Goal: Task Accomplishment & Management: Use online tool/utility

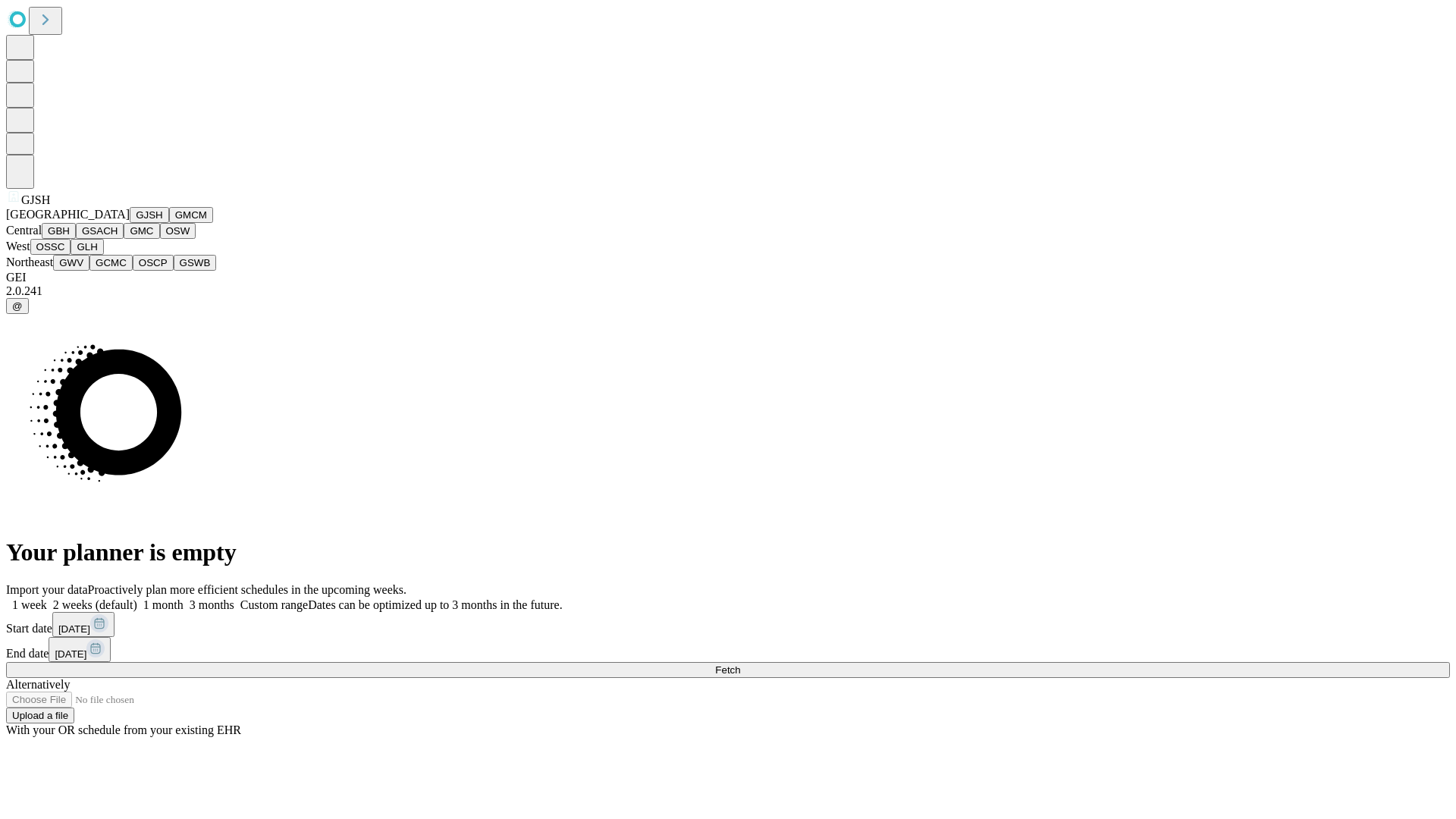
click at [130, 222] on button "GJSH" at bounding box center [149, 215] width 40 height 15
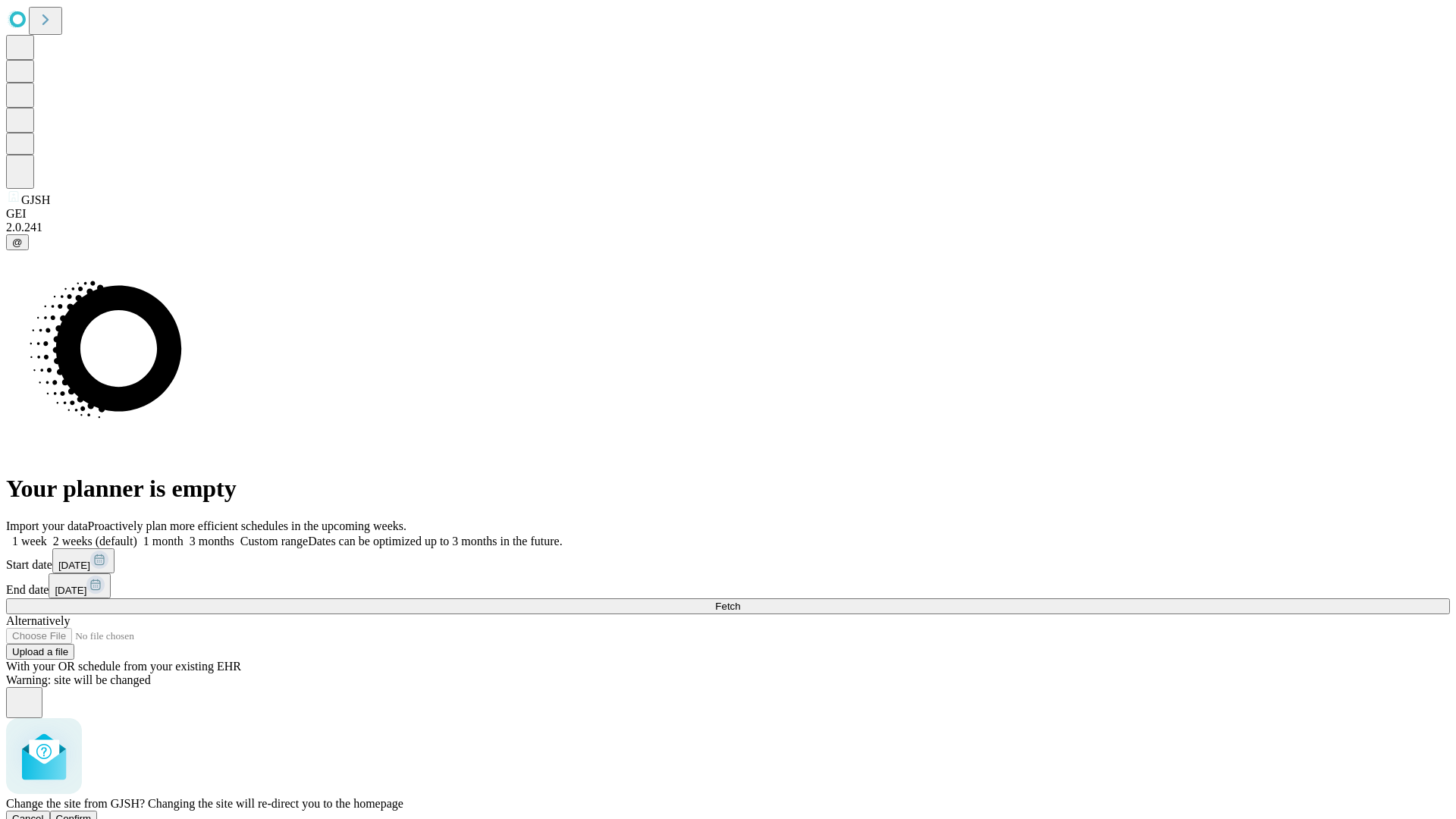
click at [92, 812] on span "Confirm" at bounding box center [74, 818] width 36 height 12
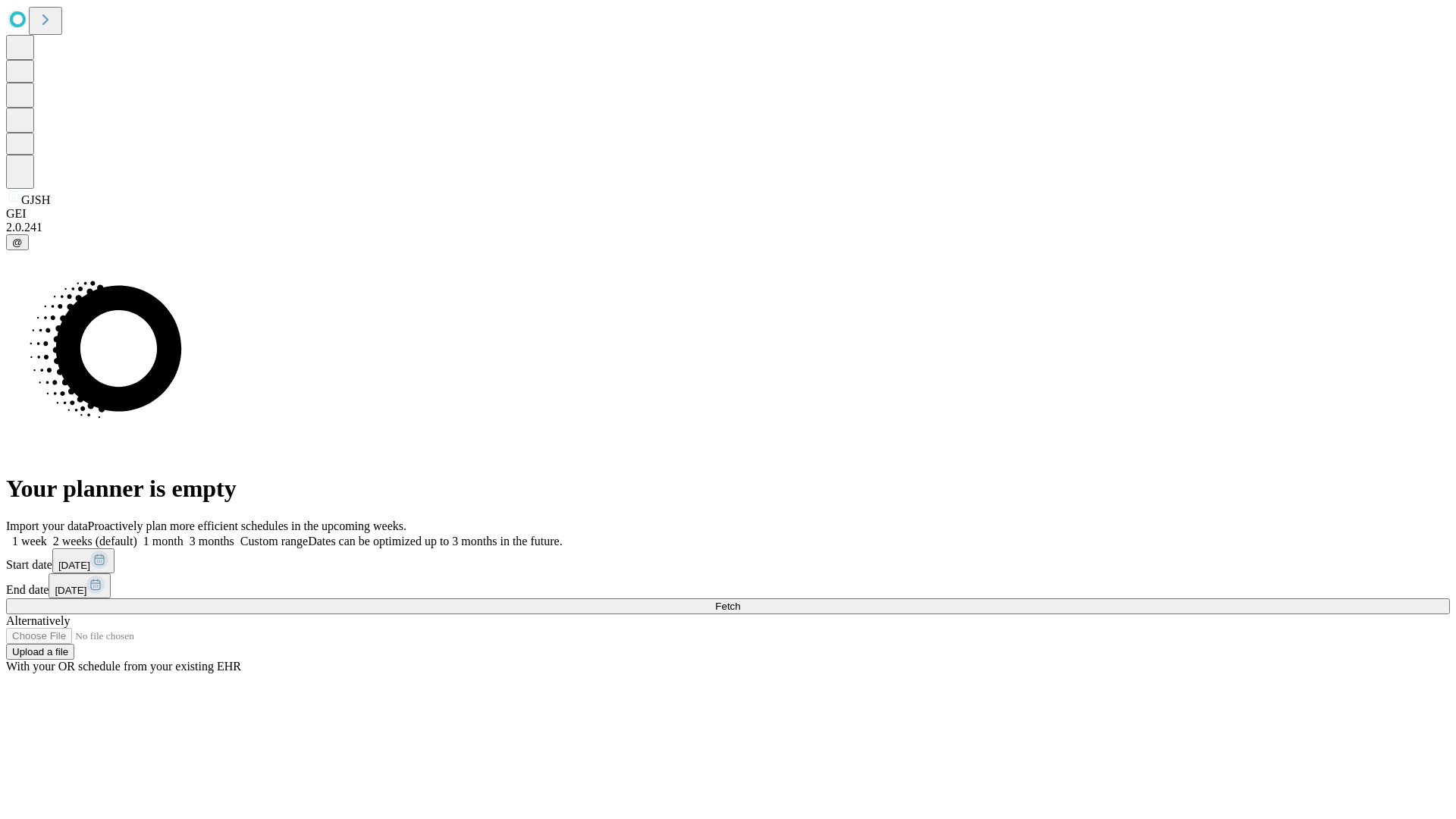
click at [184, 535] on label "1 month" at bounding box center [161, 541] width 46 height 13
click at [740, 600] on span "Fetch" at bounding box center [728, 606] width 25 height 12
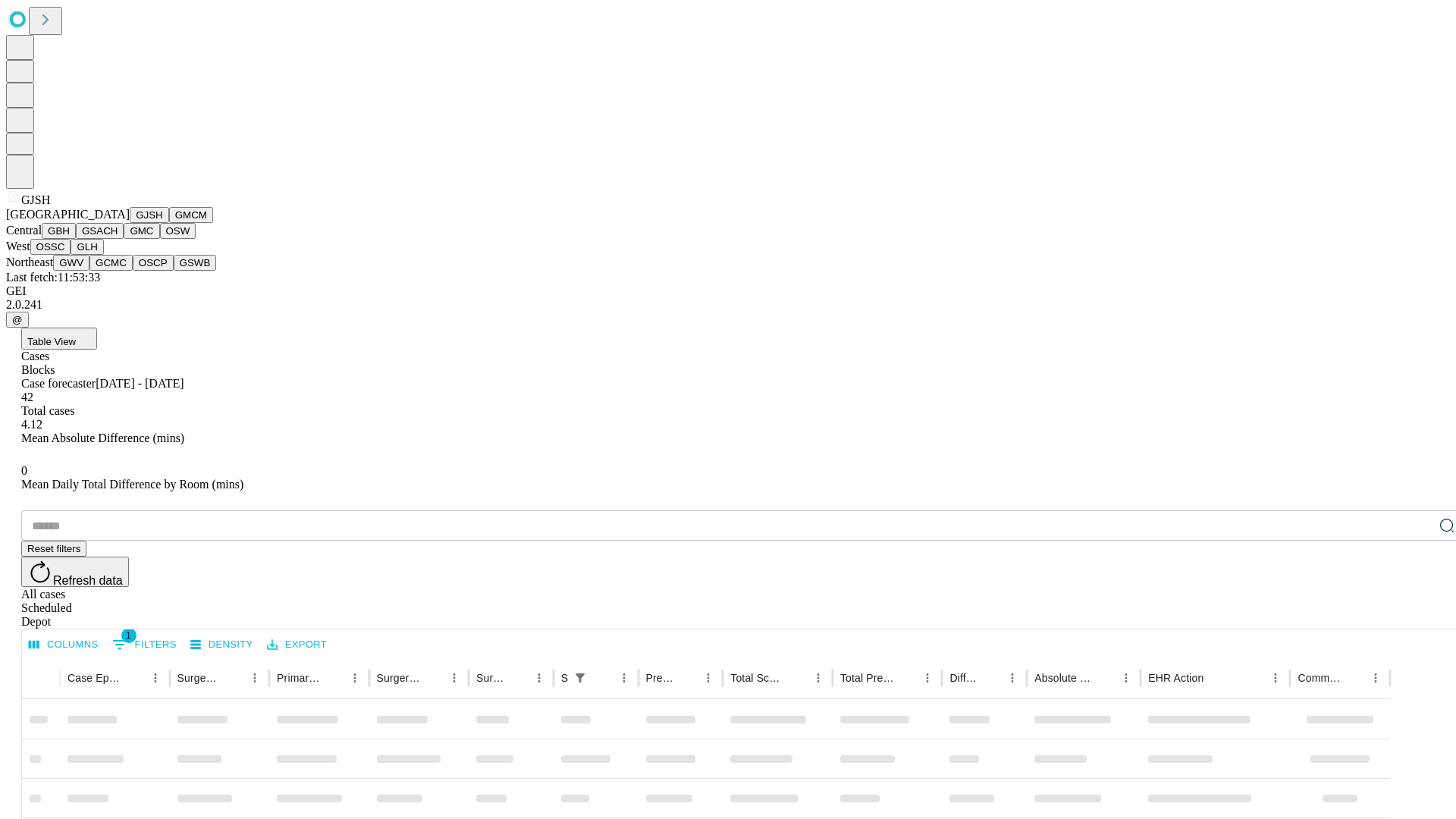
click at [169, 222] on button "GMCM" at bounding box center [191, 215] width 44 height 15
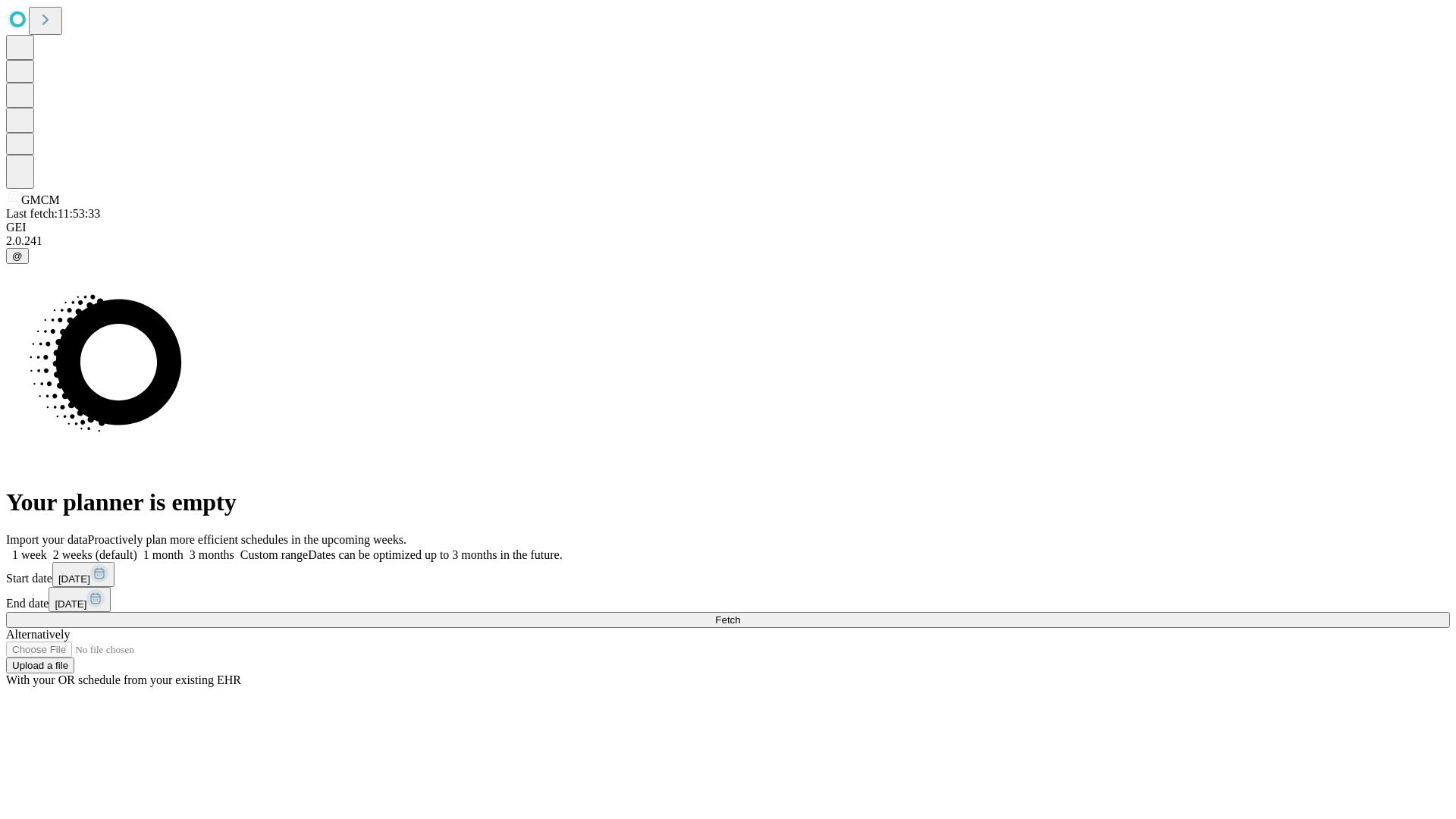
click at [184, 548] on label "1 month" at bounding box center [161, 554] width 46 height 13
click at [740, 614] on span "Fetch" at bounding box center [728, 620] width 25 height 12
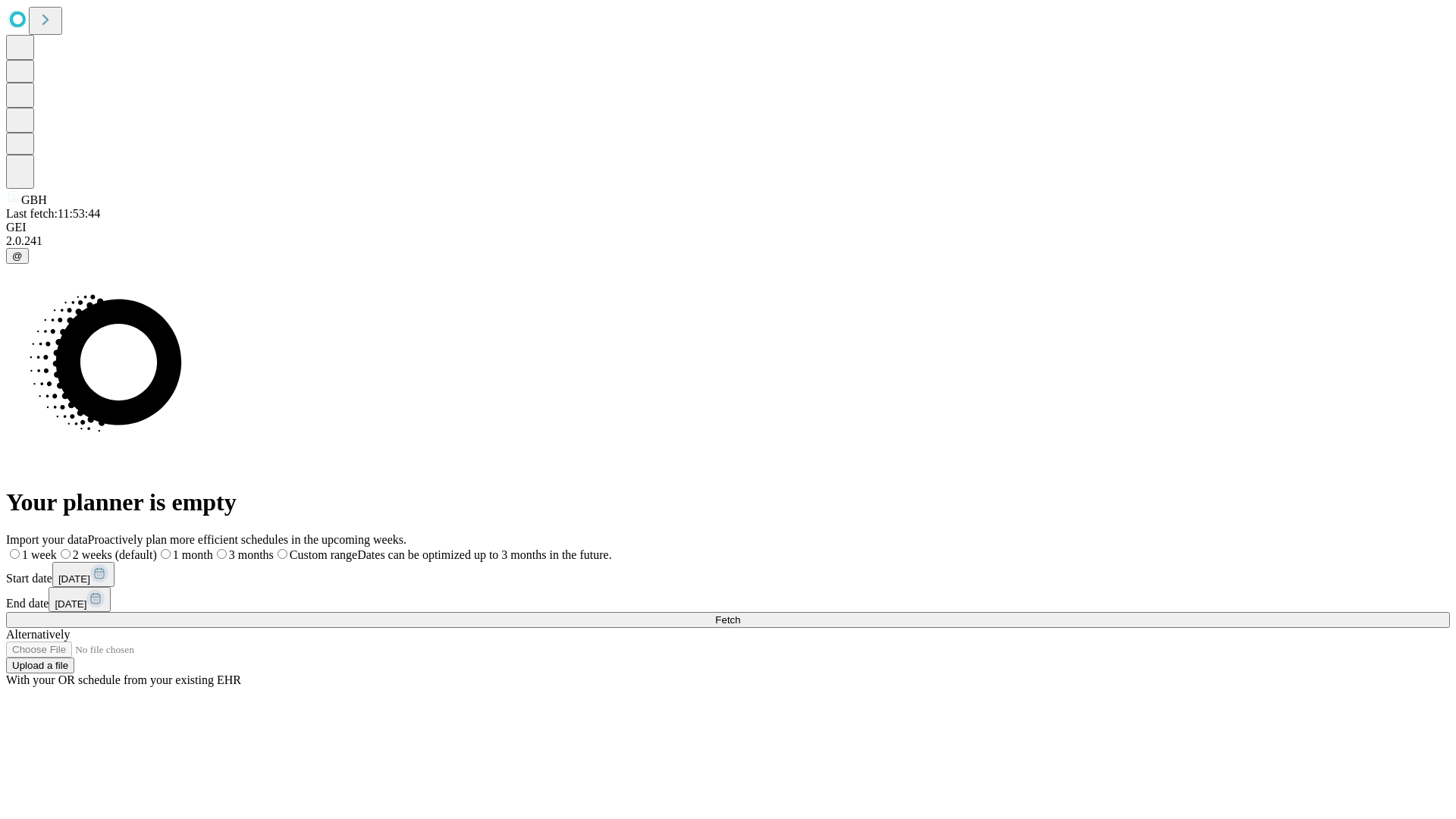
click at [213, 548] on label "1 month" at bounding box center [185, 554] width 56 height 13
click at [740, 614] on span "Fetch" at bounding box center [728, 620] width 25 height 12
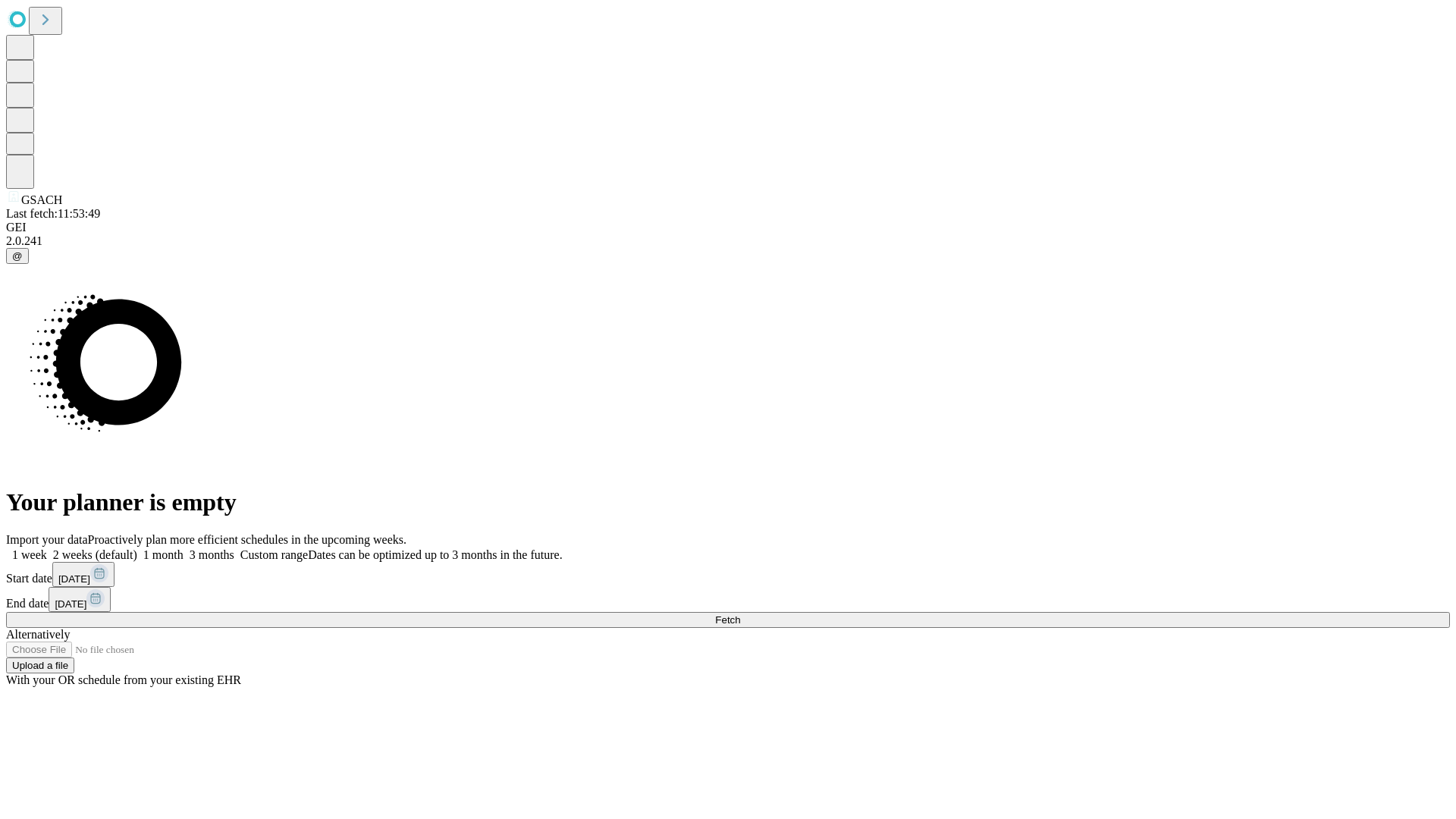
click at [184, 548] on label "1 month" at bounding box center [161, 554] width 46 height 13
click at [740, 614] on span "Fetch" at bounding box center [728, 620] width 25 height 12
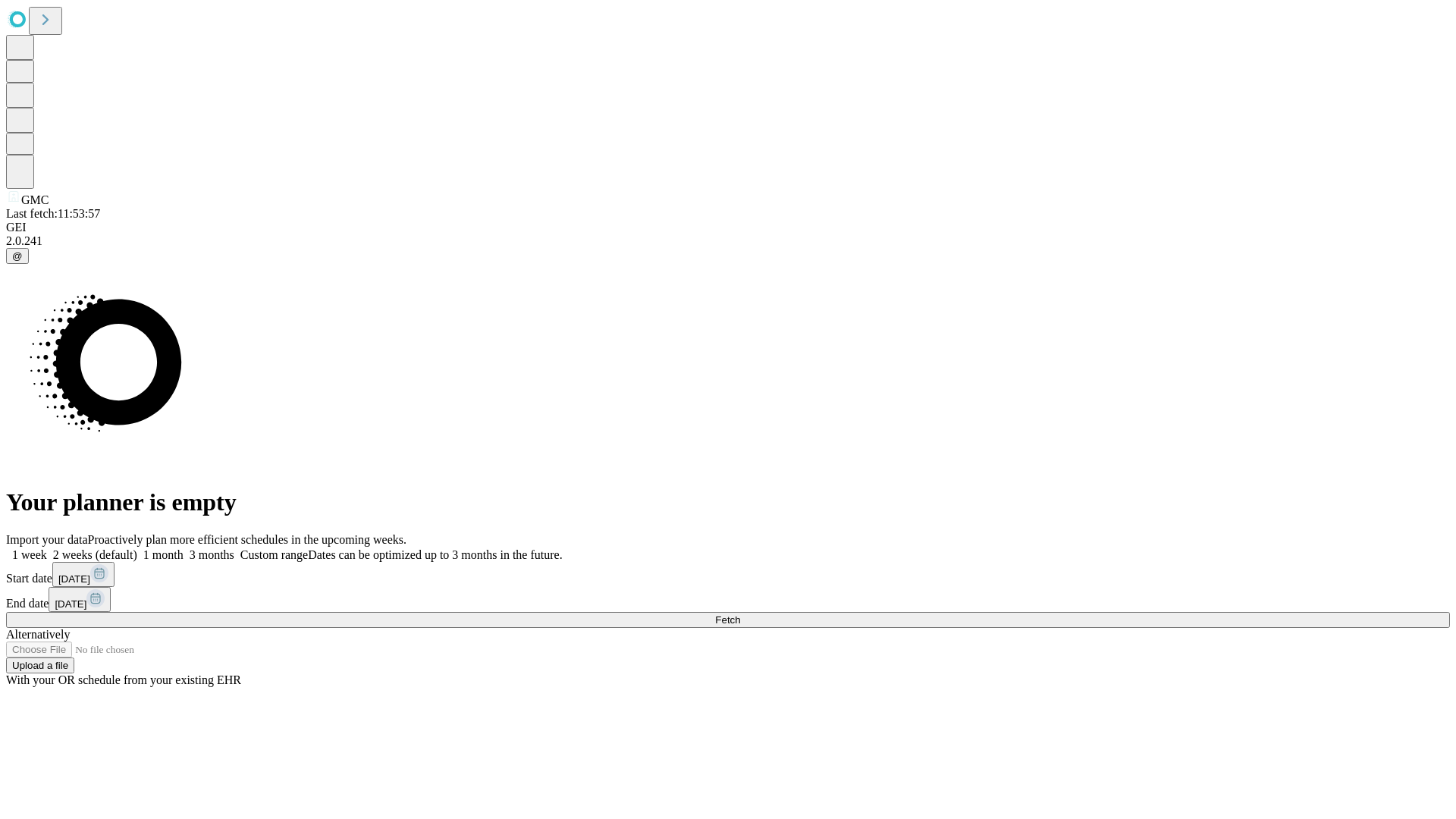
click at [740, 614] on span "Fetch" at bounding box center [728, 620] width 25 height 12
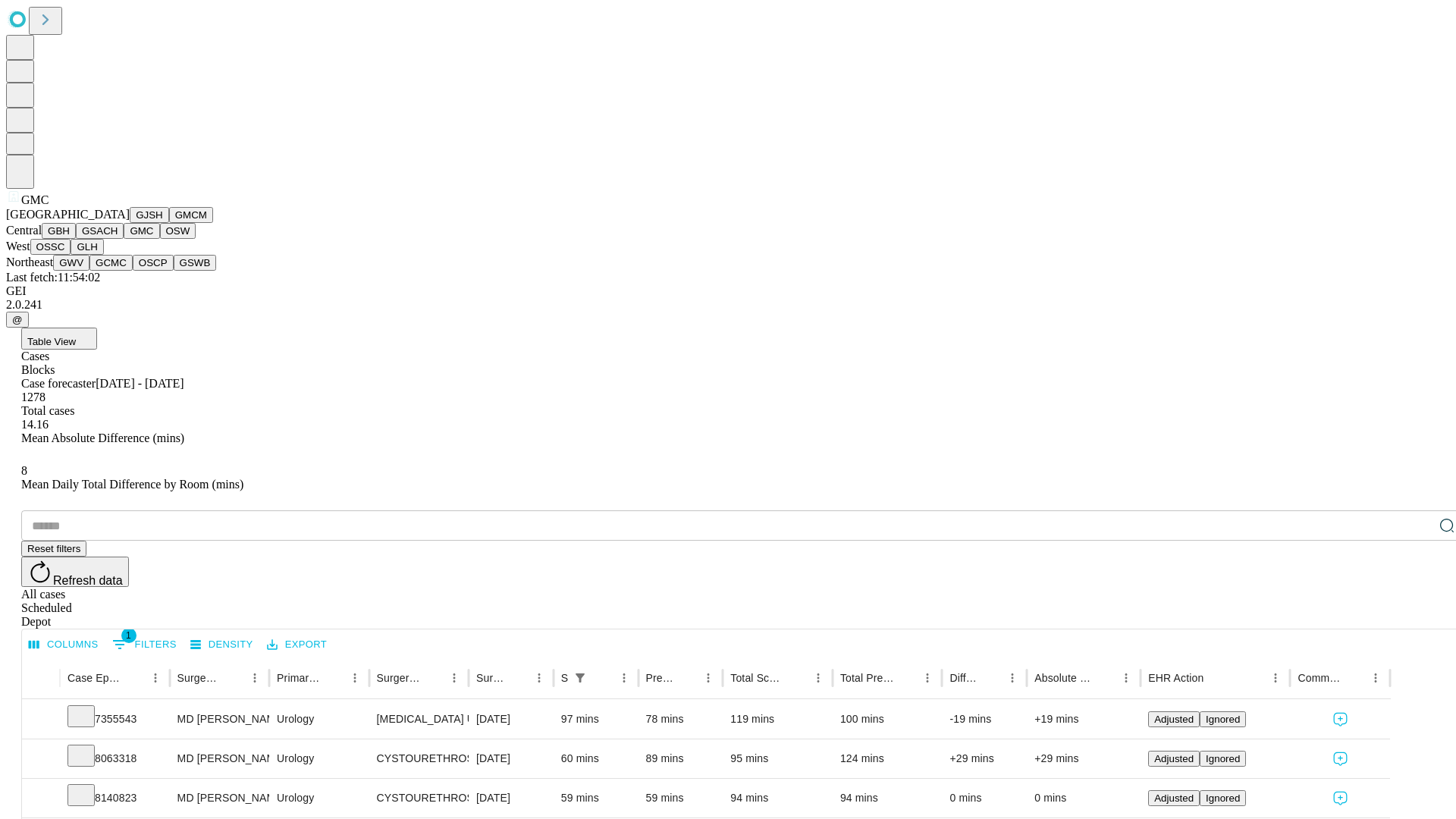
click at [160, 239] on button "OSW" at bounding box center [178, 230] width 37 height 15
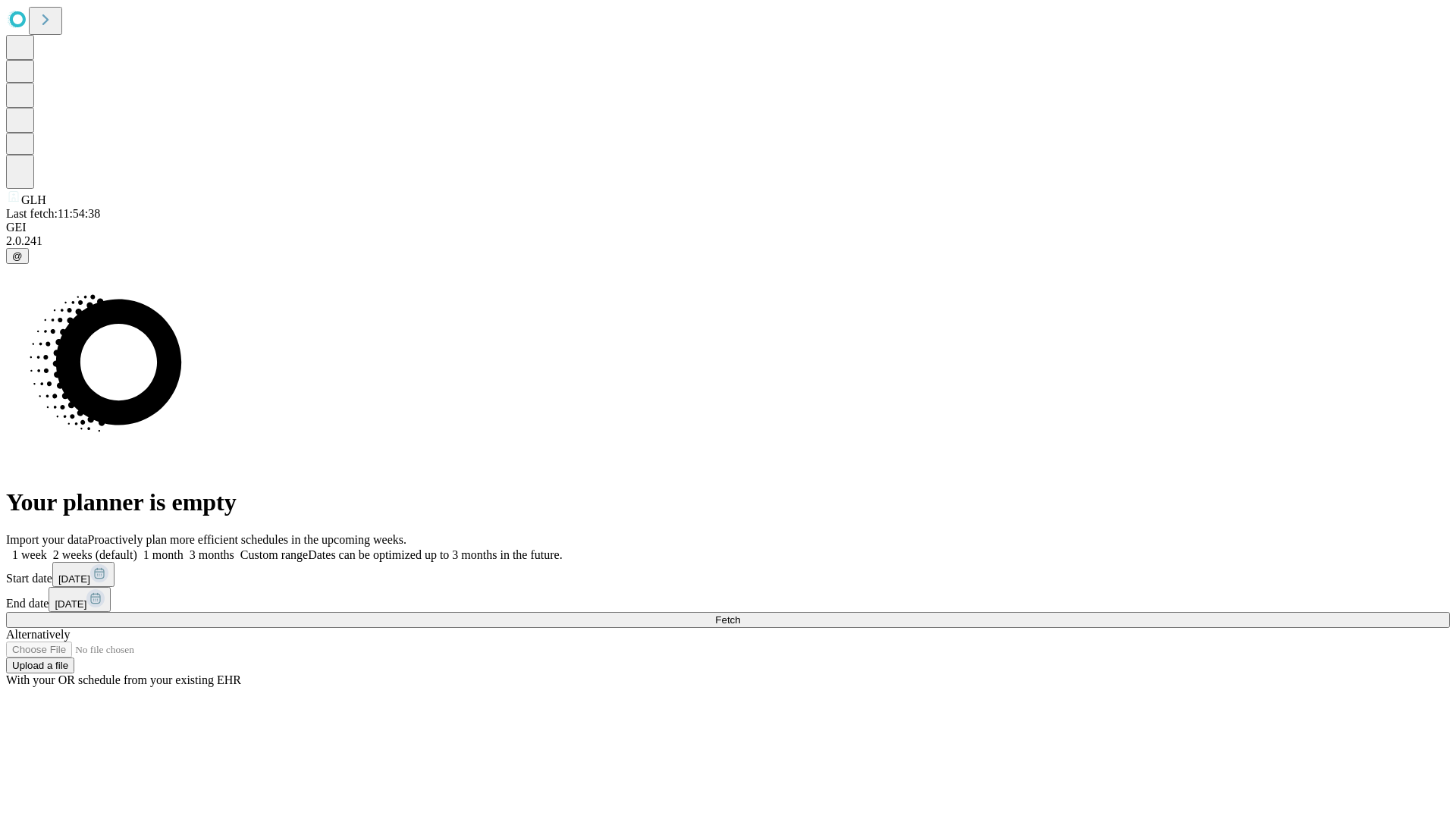
click at [184, 548] on label "1 month" at bounding box center [161, 554] width 46 height 13
click at [740, 614] on span "Fetch" at bounding box center [728, 620] width 25 height 12
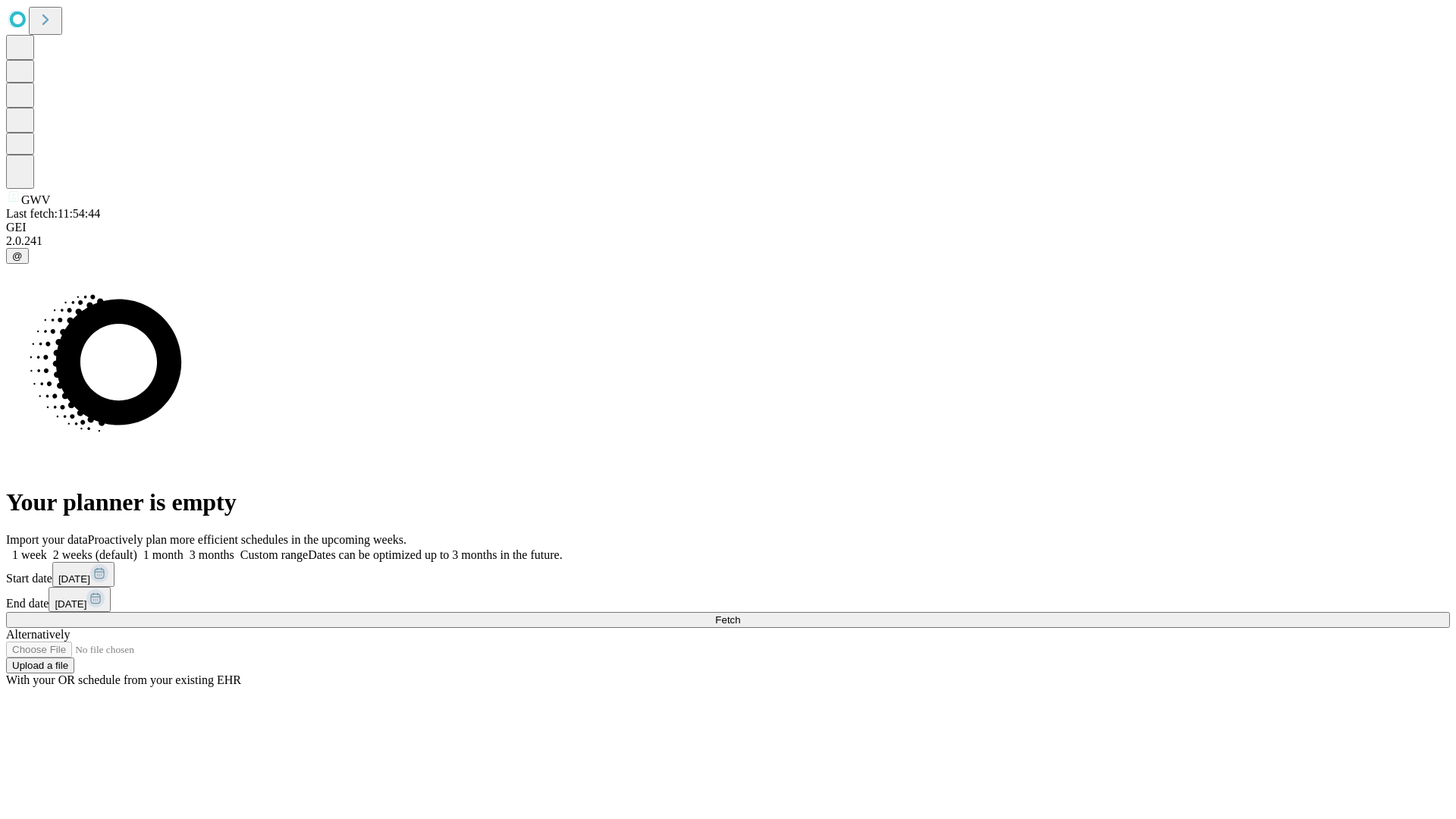
click at [740, 614] on span "Fetch" at bounding box center [728, 620] width 25 height 12
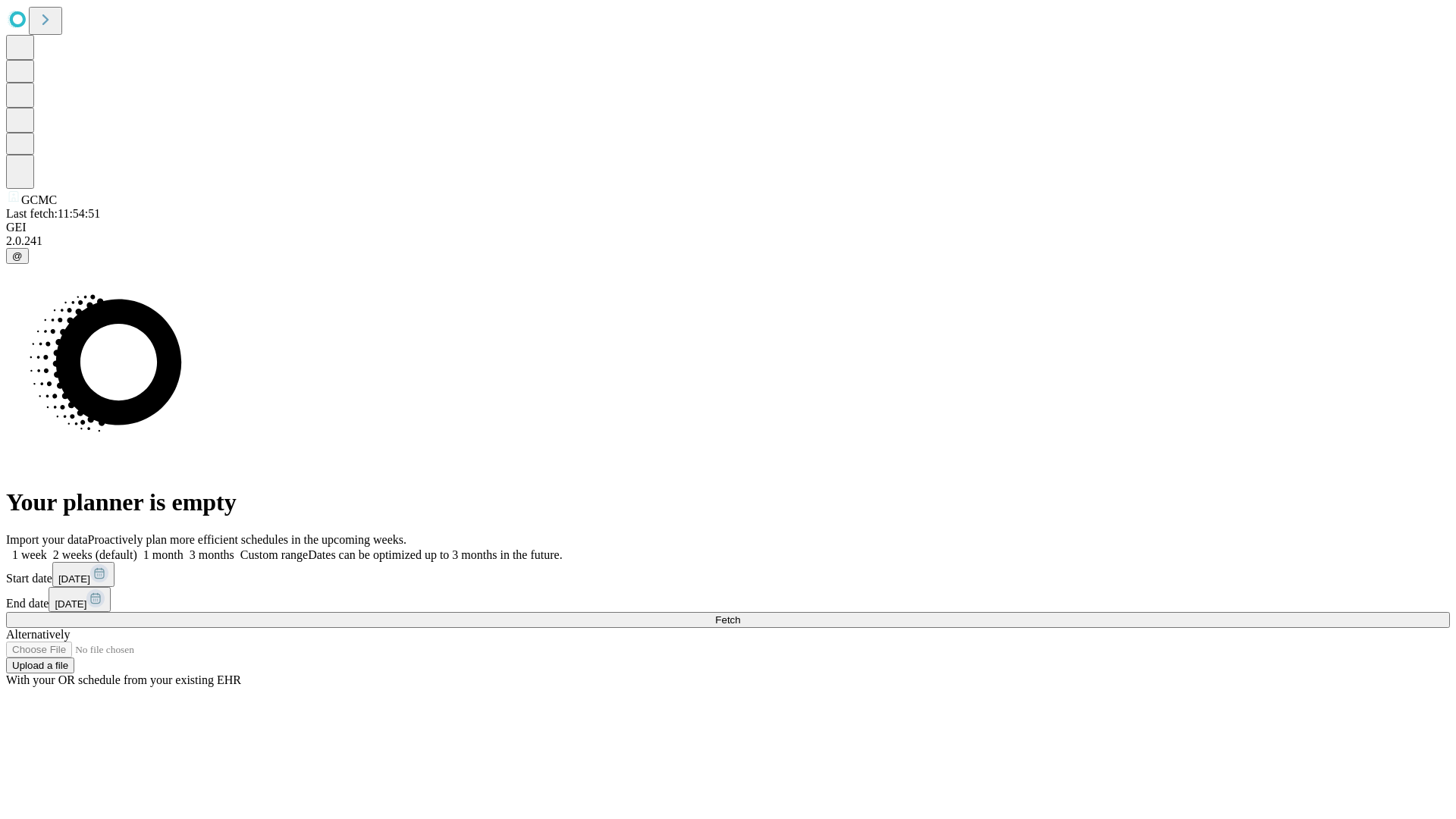
click at [184, 548] on label "1 month" at bounding box center [161, 554] width 46 height 13
click at [740, 614] on span "Fetch" at bounding box center [728, 620] width 25 height 12
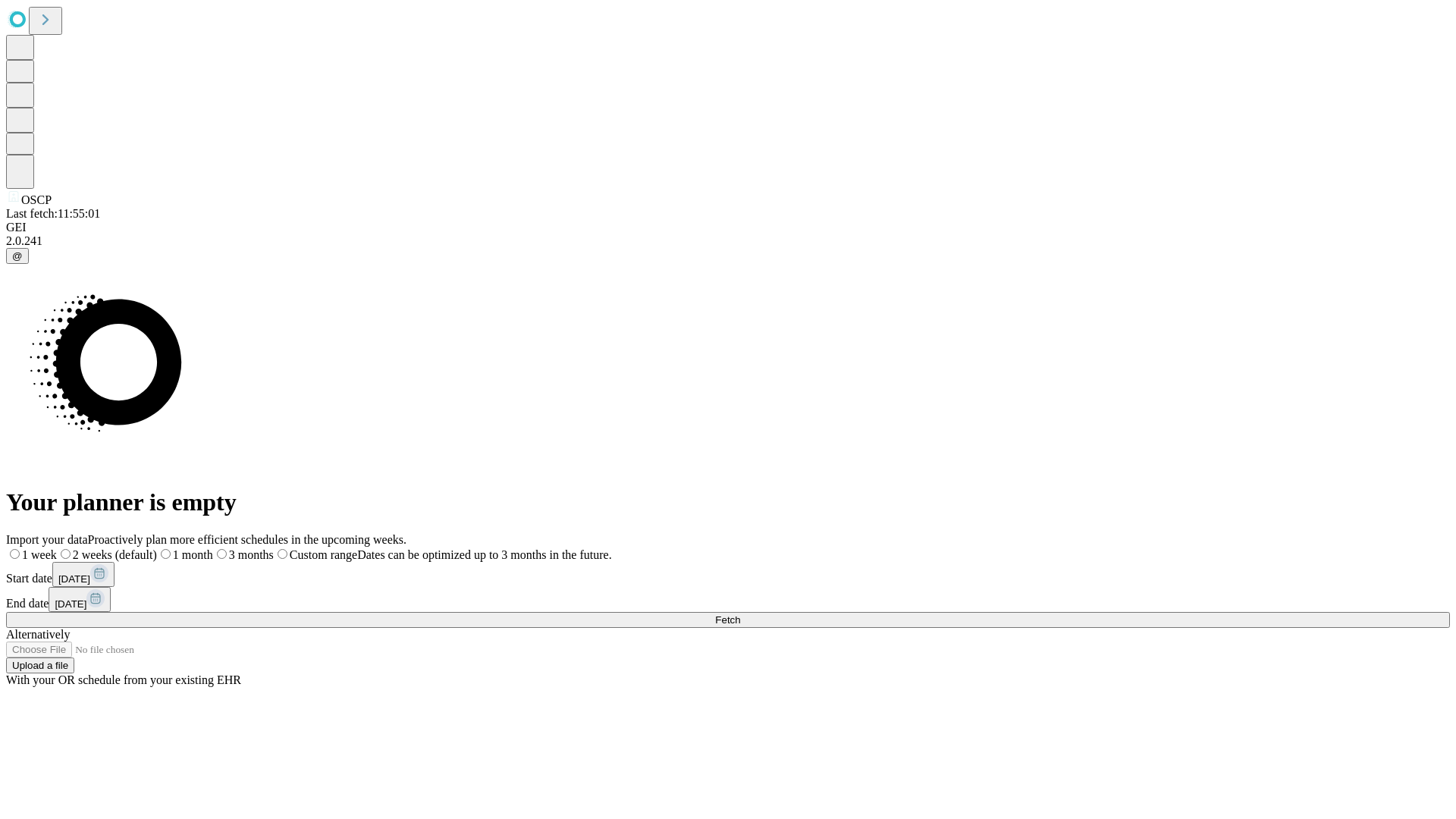
click at [740, 614] on span "Fetch" at bounding box center [728, 620] width 25 height 12
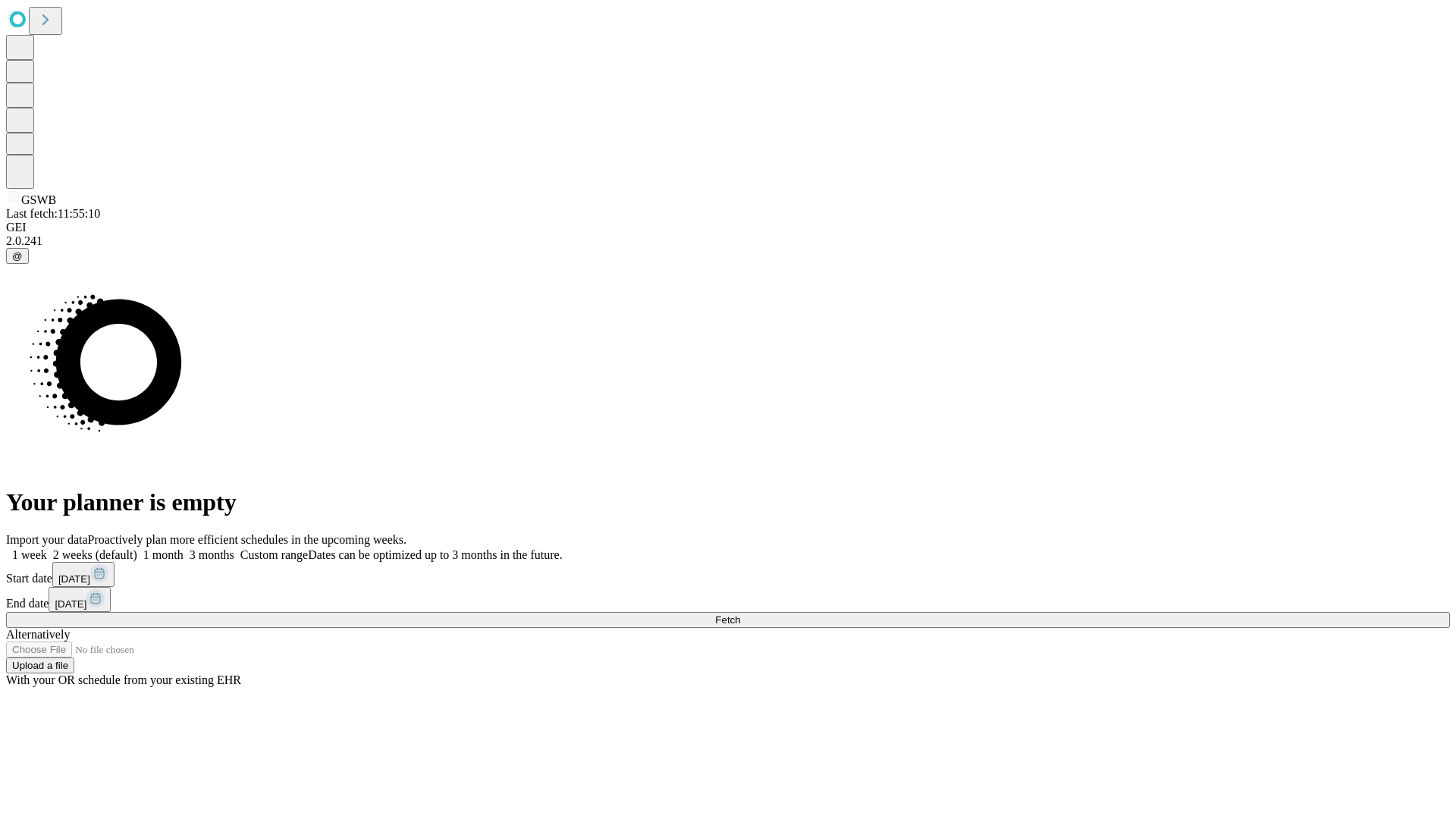
click at [184, 548] on label "1 month" at bounding box center [161, 554] width 46 height 13
click at [740, 614] on span "Fetch" at bounding box center [728, 620] width 25 height 12
